Goal: Transaction & Acquisition: Purchase product/service

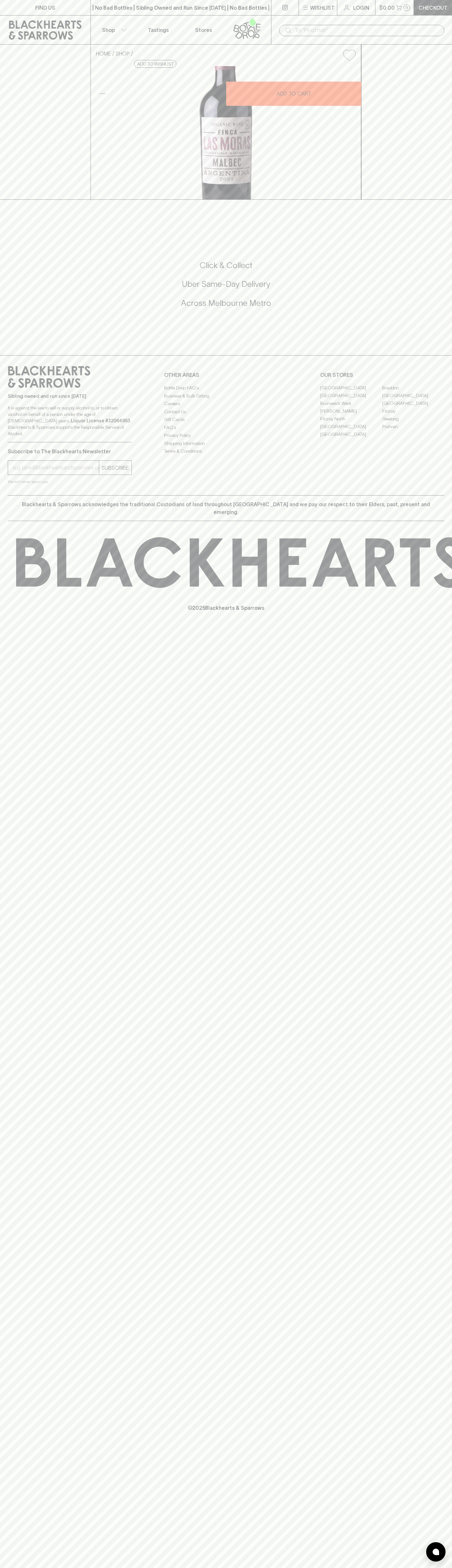
click at [21, 23] on icon at bounding box center [45, 30] width 81 height 19
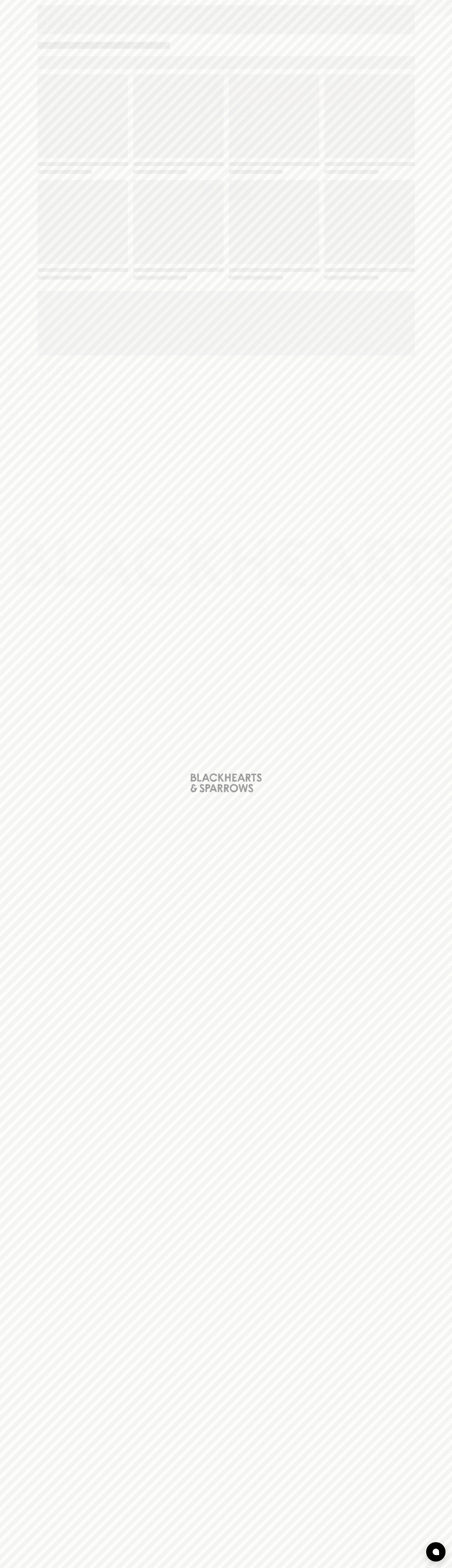
click at [441, 21] on div "Loading" at bounding box center [226, 784] width 452 height 1568
click at [288, 1567] on html "FIND US | No Bad Bottles | Sibling Owned and Run Since 2006 | No Bad Bottles | …" at bounding box center [226, 784] width 452 height 1568
click at [16, 323] on div "Loading" at bounding box center [226, 784] width 452 height 1568
